Goal: Information Seeking & Learning: Learn about a topic

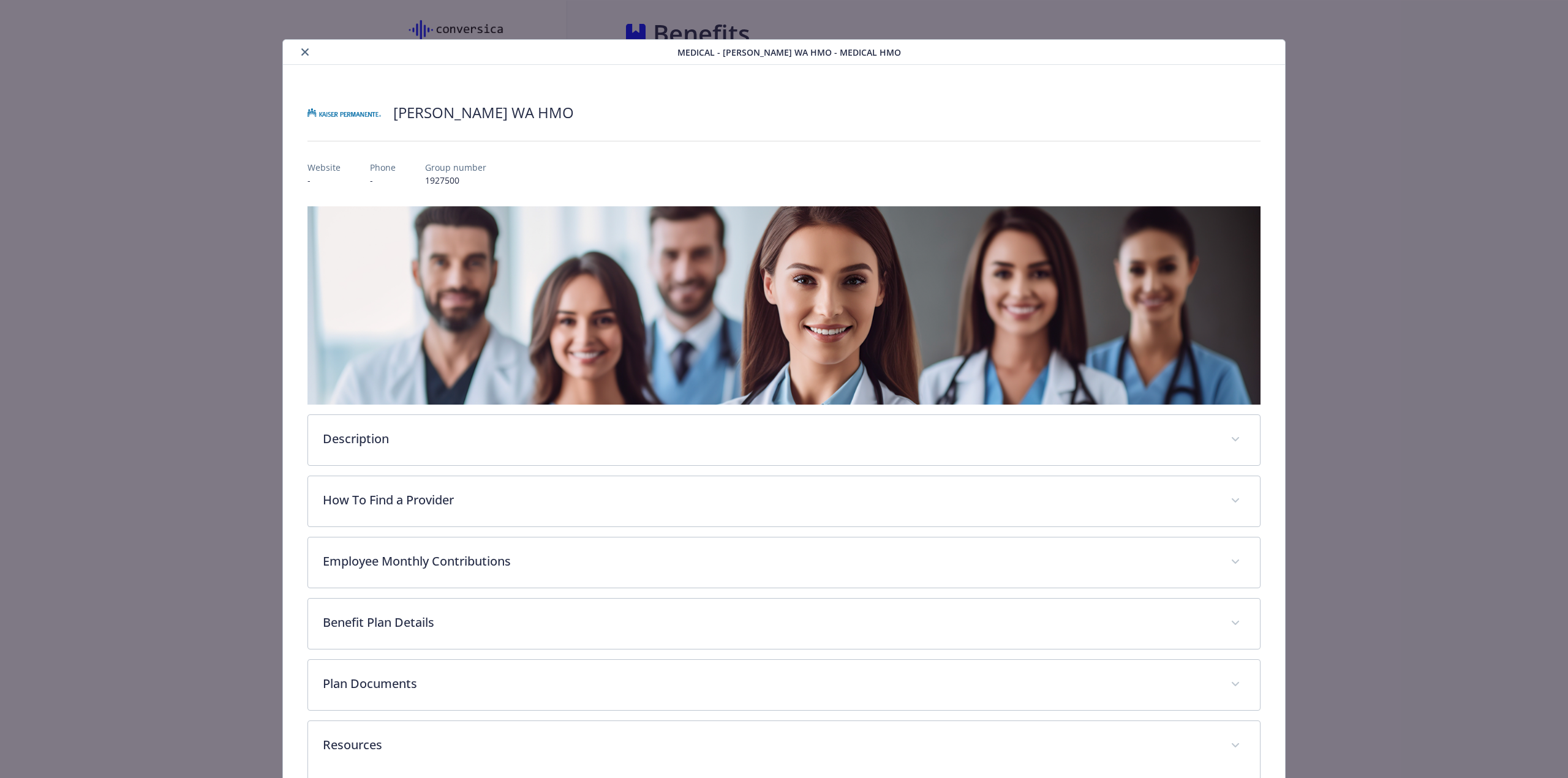
click at [304, 50] on icon "close" at bounding box center [305, 52] width 8 height 8
